Goal: Task Accomplishment & Management: Manage account settings

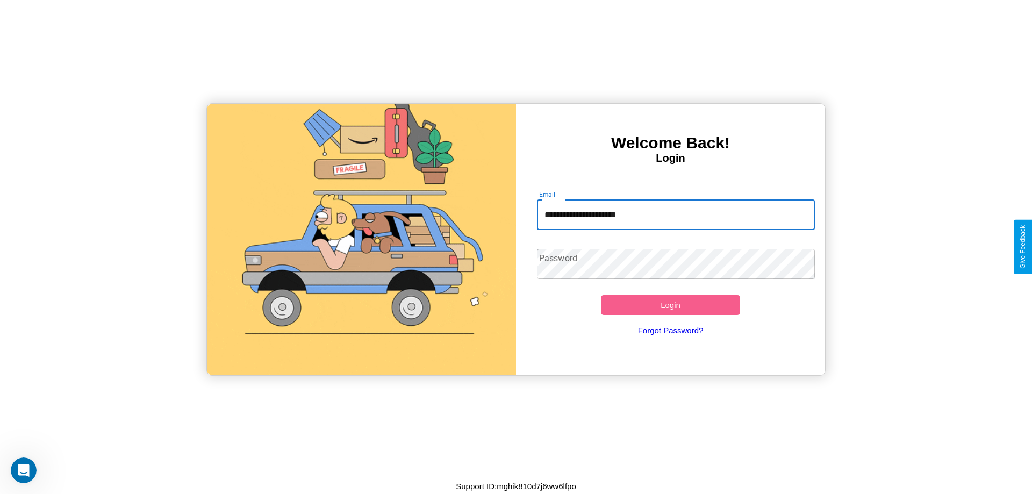
type input "**********"
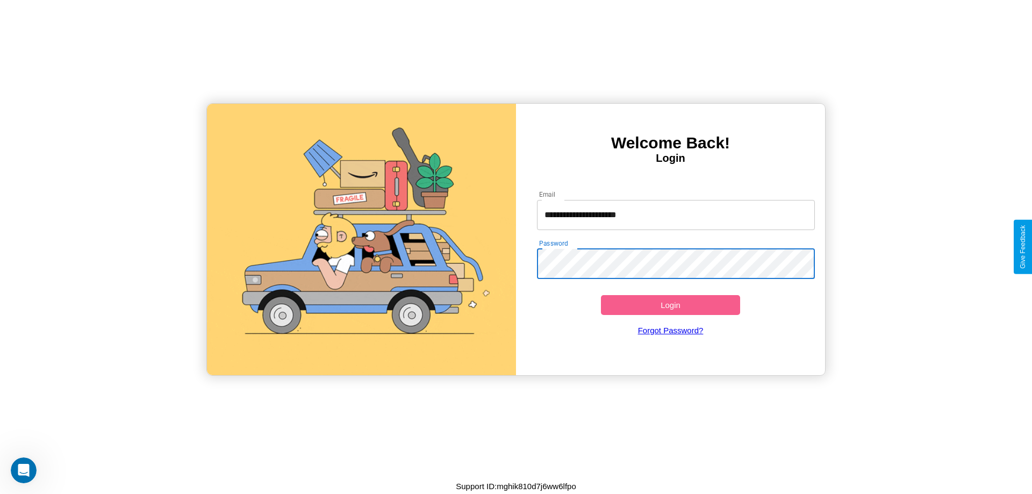
click at [670, 305] on button "Login" at bounding box center [670, 305] width 139 height 20
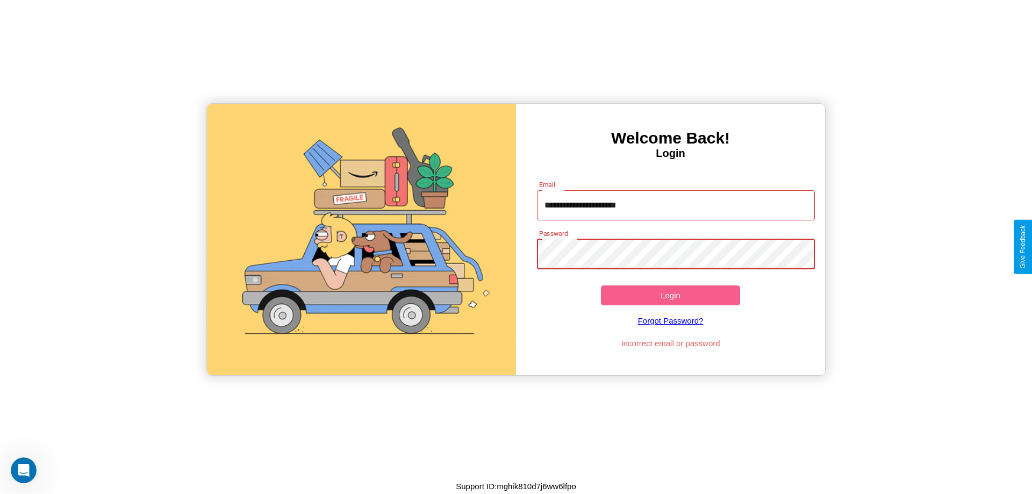
click at [670, 295] on button "Login" at bounding box center [670, 295] width 139 height 20
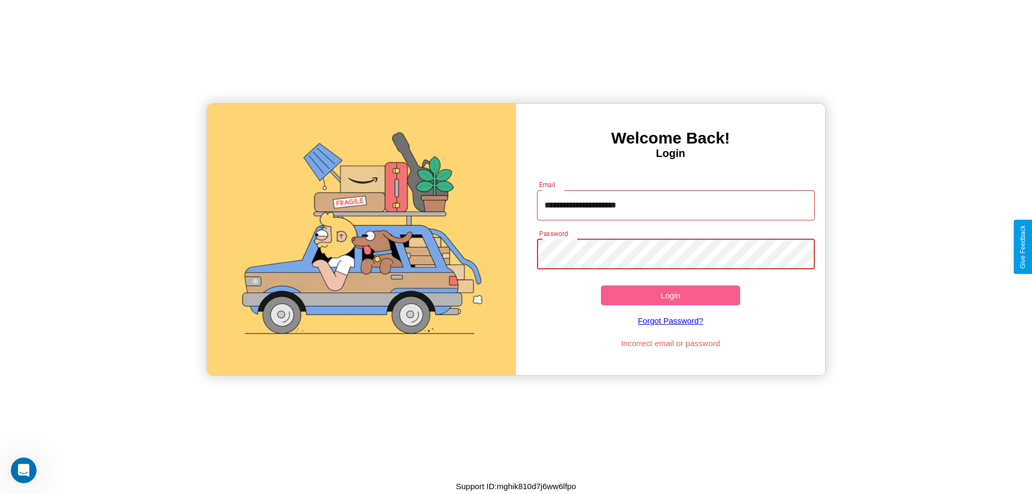
click at [670, 295] on button "Login" at bounding box center [670, 295] width 139 height 20
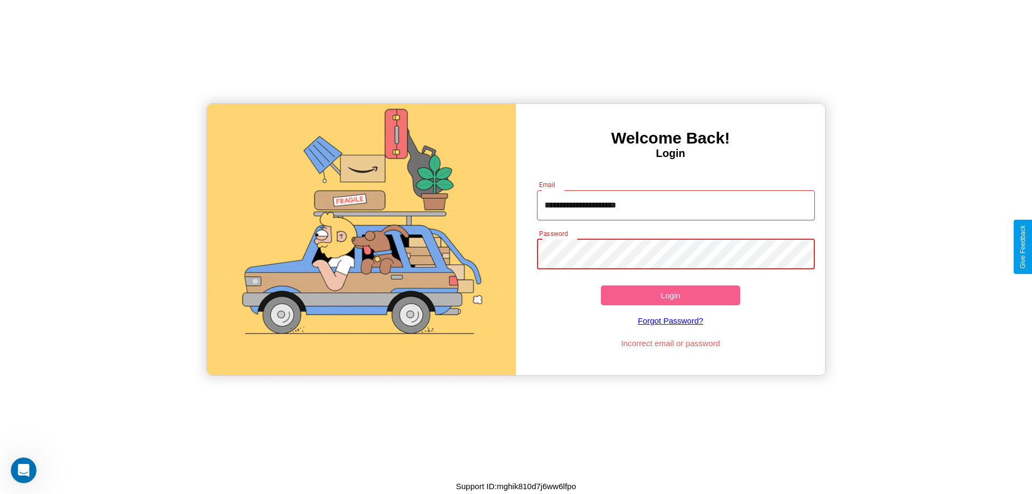
click at [670, 295] on button "Login" at bounding box center [670, 295] width 139 height 20
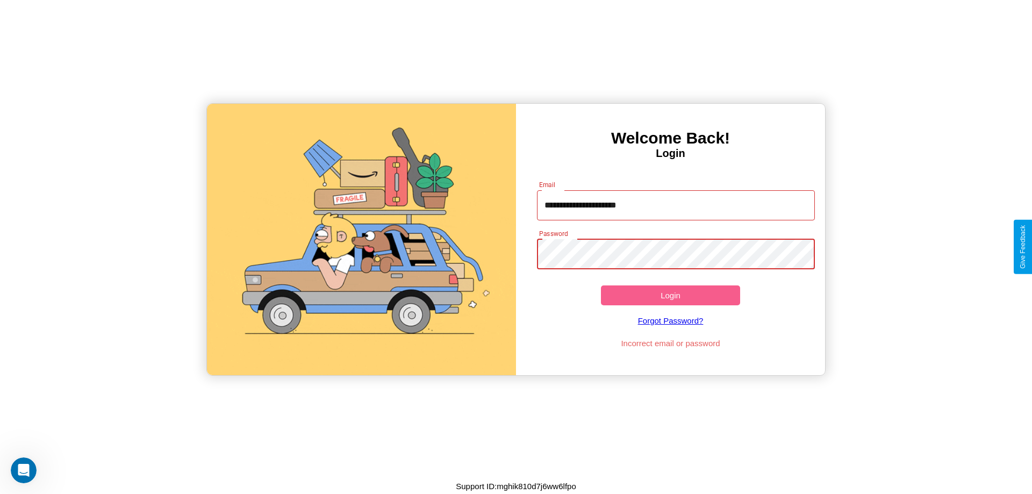
click at [670, 295] on button "Login" at bounding box center [670, 295] width 139 height 20
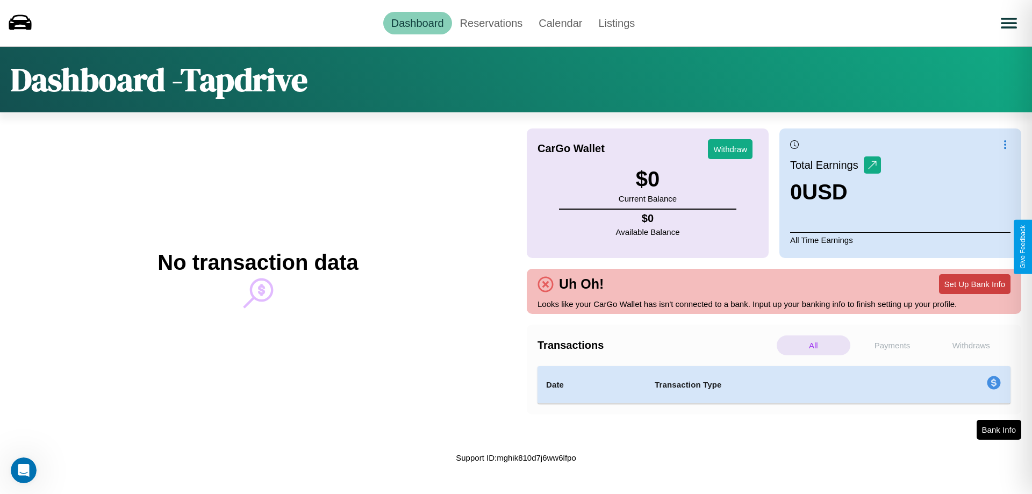
click at [974, 284] on button "Set Up Bank Info" at bounding box center [974, 284] width 71 height 20
